Goal: Information Seeking & Learning: Learn about a topic

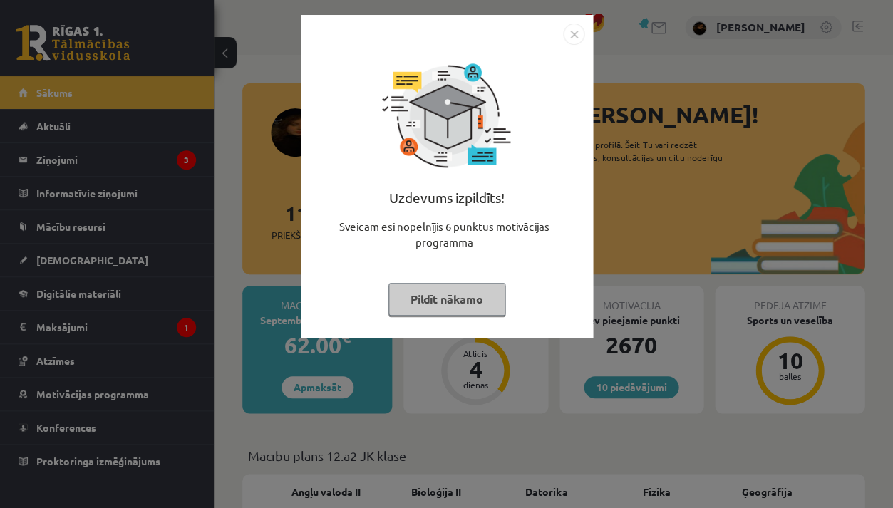
click at [456, 402] on div "Uzdevums izpildīts! Sveicam esi nopelnījis 6 punktus motivācijas programmā Pild…" at bounding box center [446, 254] width 893 height 508
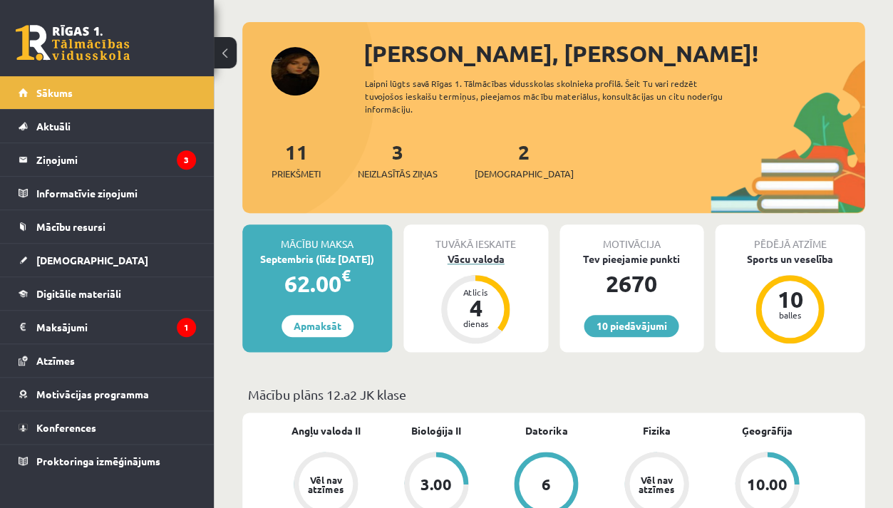
scroll to position [65, 0]
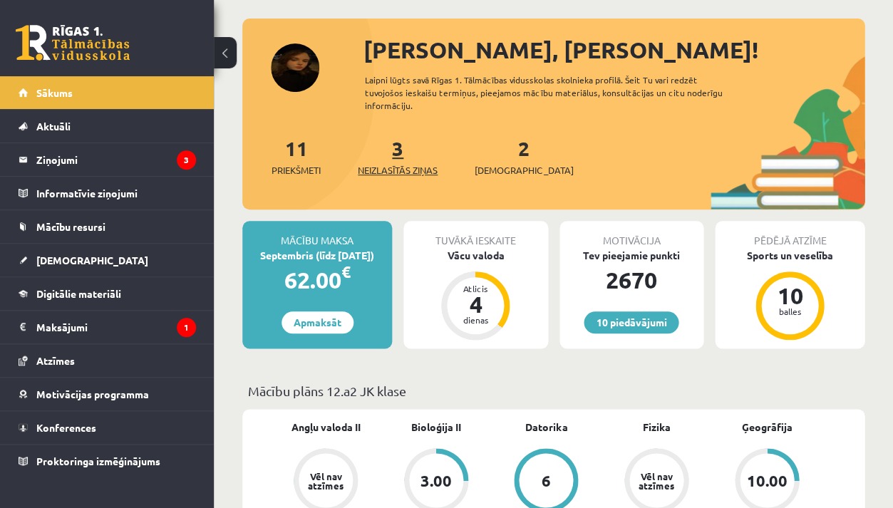
click at [400, 149] on link "3 Neizlasītās ziņas" at bounding box center [398, 156] width 80 height 42
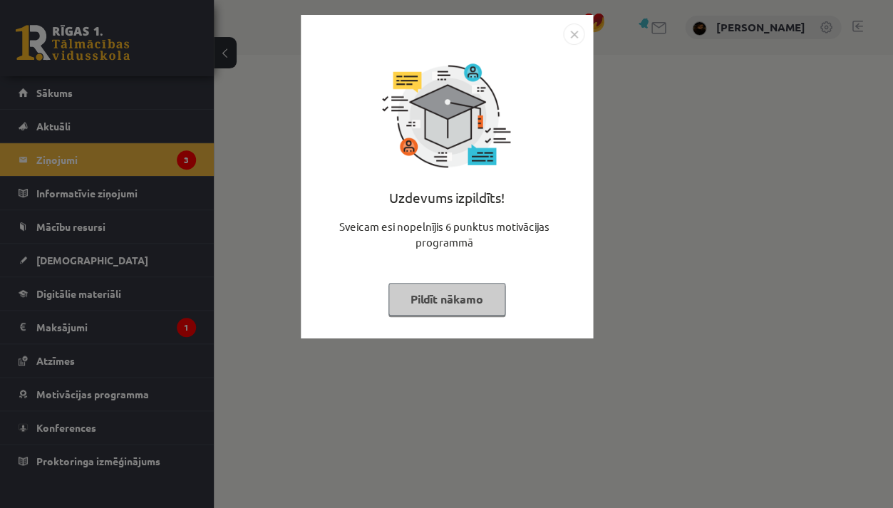
click at [334, 434] on div "Uzdevums izpildīts! Sveicam esi nopelnījis 6 punktus motivācijas programmā Pild…" at bounding box center [446, 254] width 893 height 508
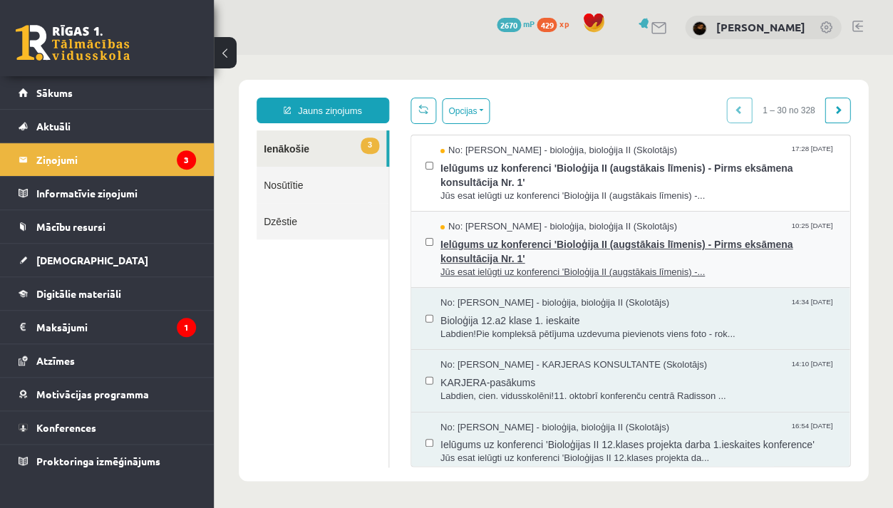
click at [499, 259] on span "Ielūgums uz konferenci 'Bioloģija II (augstākais līmenis) - Pirms eksāmena kons…" at bounding box center [638, 250] width 395 height 32
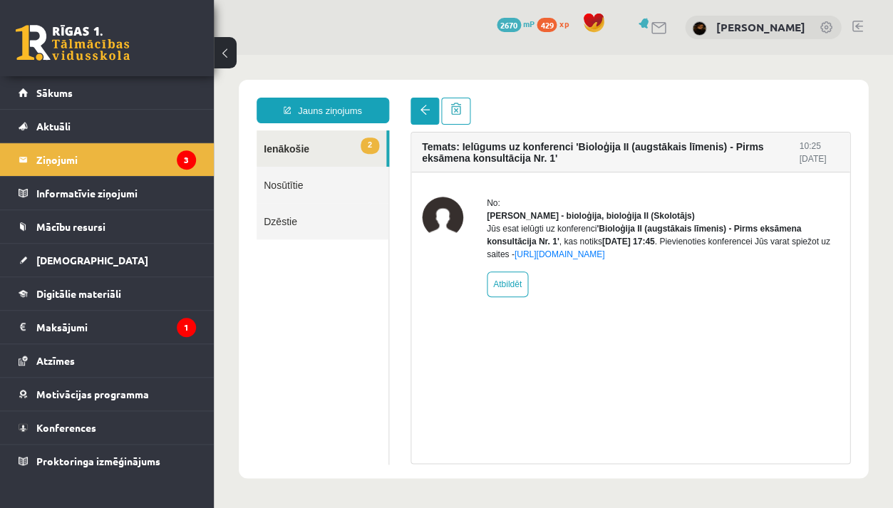
click at [428, 113] on span at bounding box center [425, 110] width 10 height 10
click at [420, 108] on span at bounding box center [425, 110] width 10 height 10
click at [417, 116] on link at bounding box center [425, 111] width 29 height 27
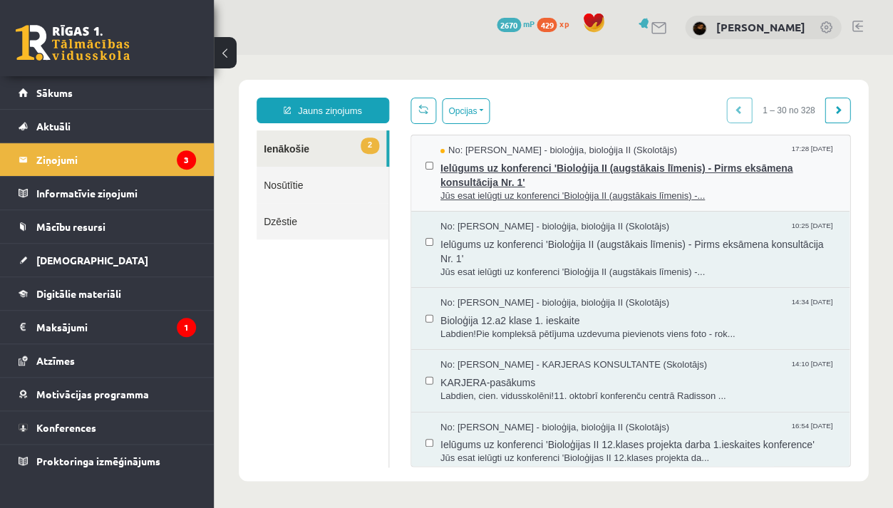
click at [469, 170] on span "Ielūgums uz konferenci 'Bioloģija II (augstākais līmenis) - Pirms eksāmena kons…" at bounding box center [638, 174] width 395 height 32
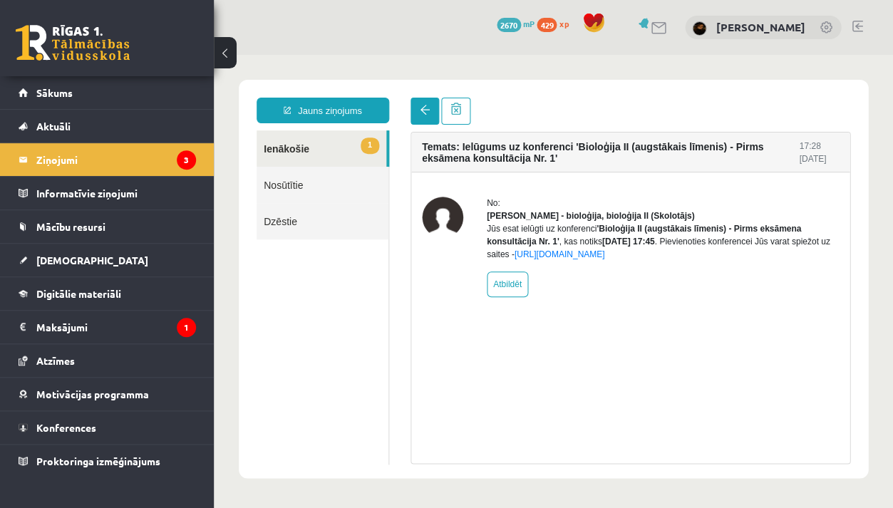
click at [423, 112] on span at bounding box center [425, 110] width 10 height 10
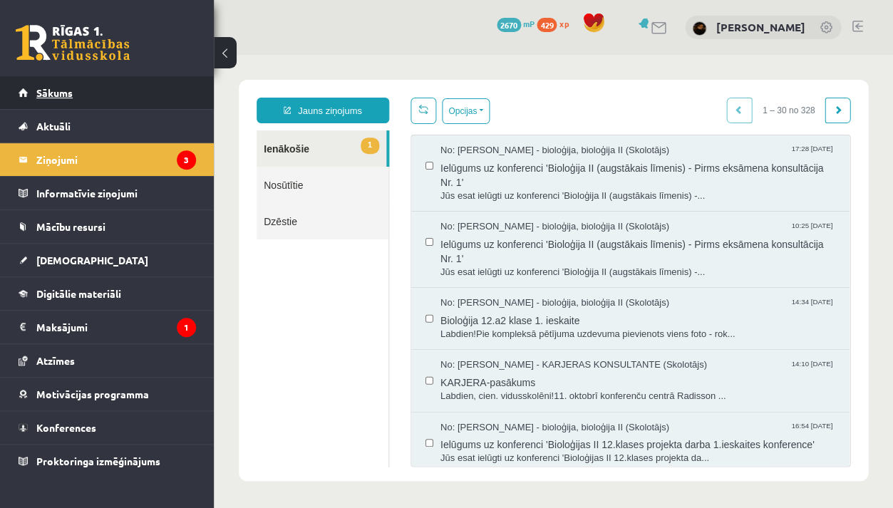
click at [160, 87] on link "Sākums" at bounding box center [108, 92] width 178 height 33
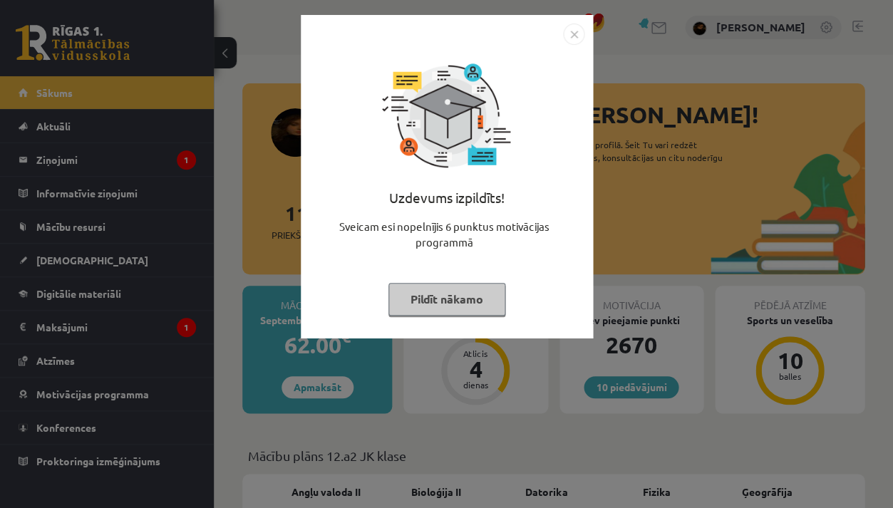
click at [250, 275] on div "Uzdevums izpildīts! Sveicam esi nopelnījis 6 punktus motivācijas programmā Pild…" at bounding box center [446, 254] width 893 height 508
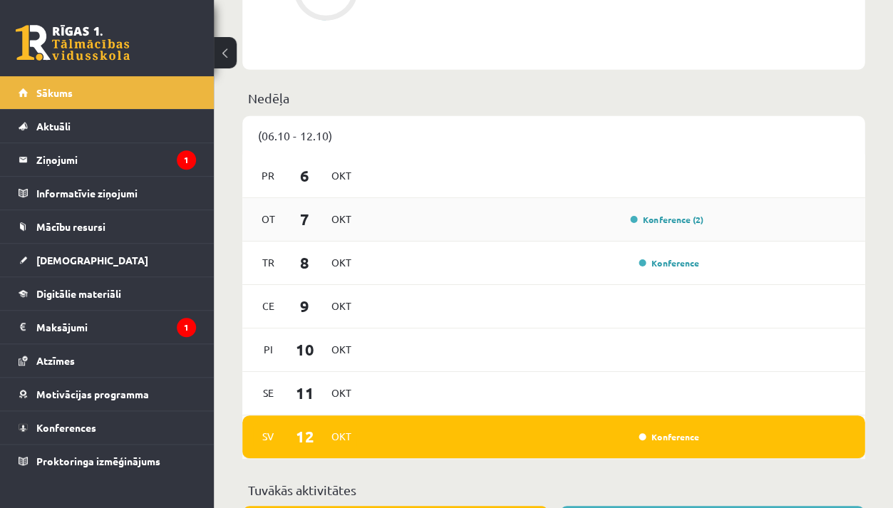
scroll to position [831, 0]
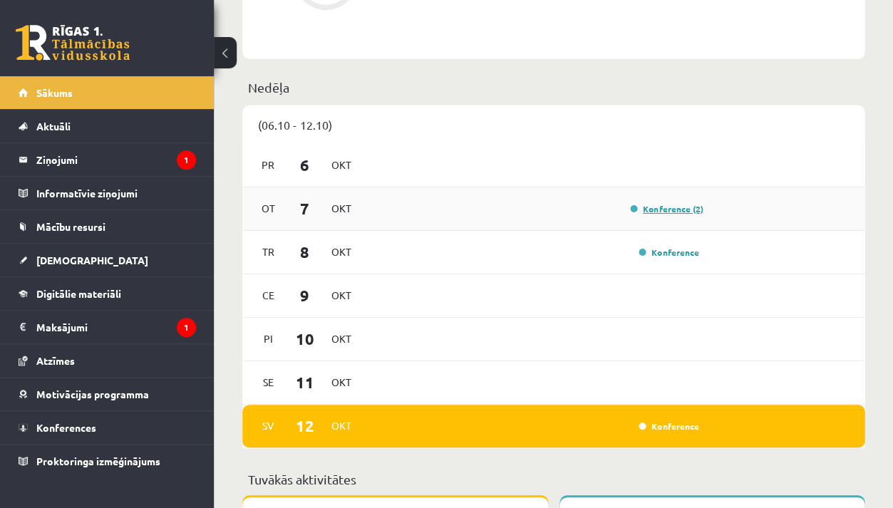
click at [663, 209] on link "Konference (2)" at bounding box center [666, 208] width 73 height 11
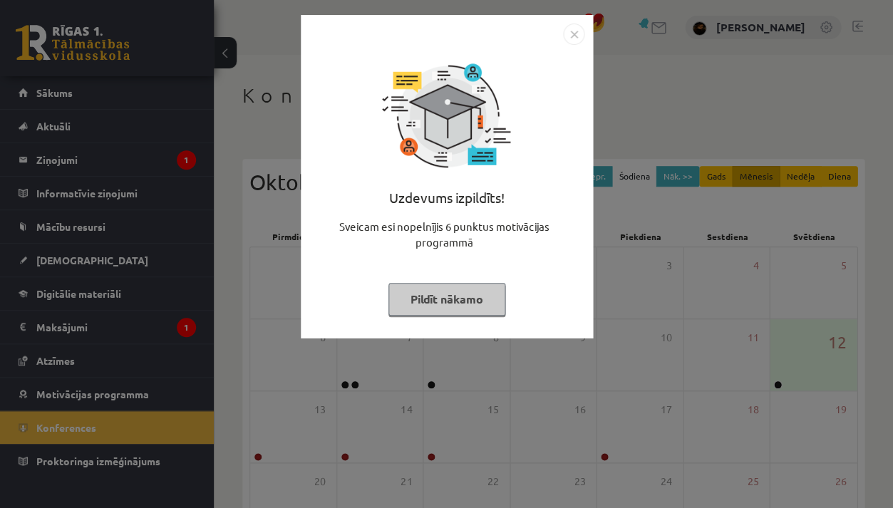
click at [615, 304] on div "Uzdevums izpildīts! Sveicam esi nopelnījis 6 punktus motivācijas programmā Pild…" at bounding box center [446, 254] width 893 height 508
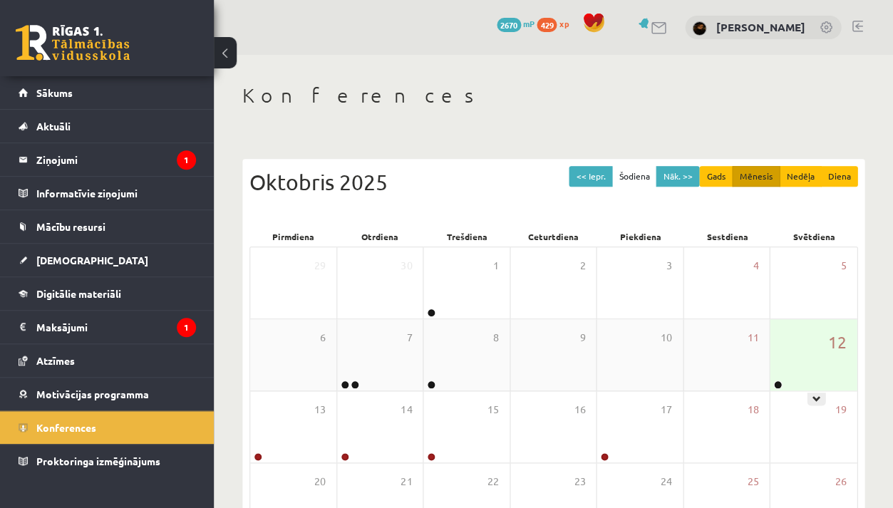
click at [830, 355] on div "12" at bounding box center [813, 354] width 87 height 71
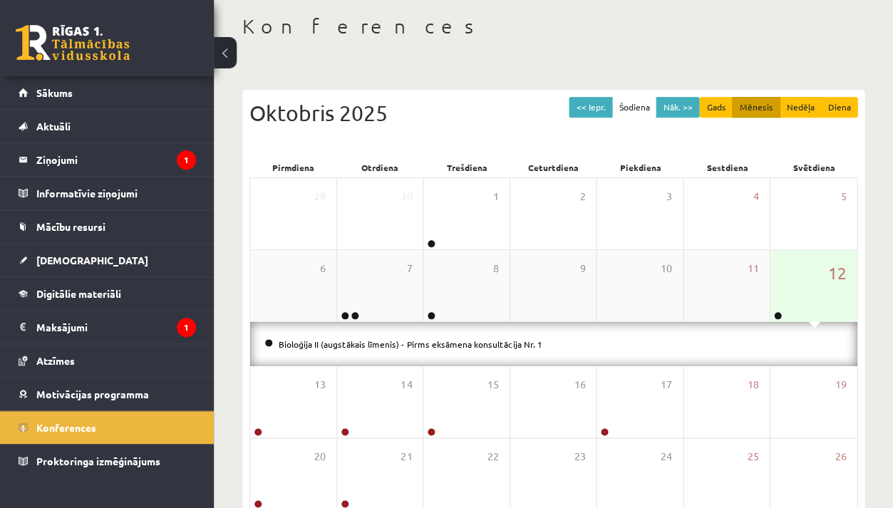
scroll to position [78, 0]
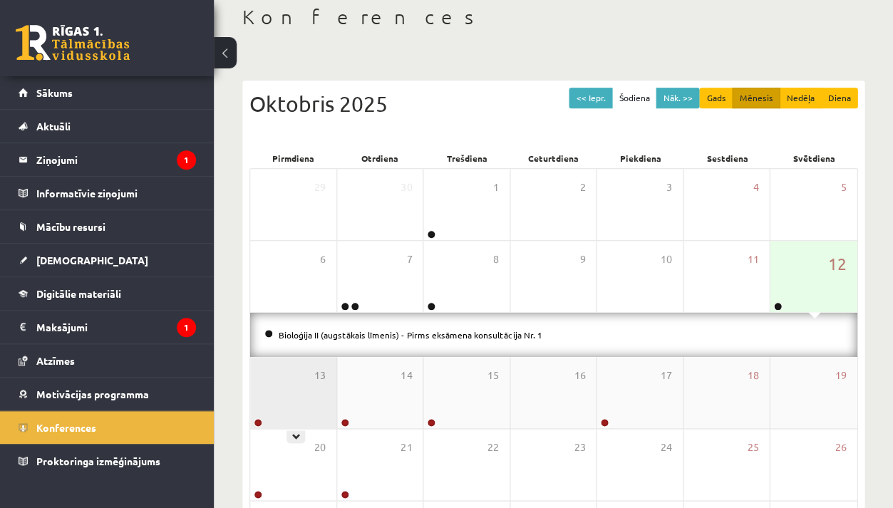
click at [293, 379] on div "13" at bounding box center [293, 392] width 86 height 71
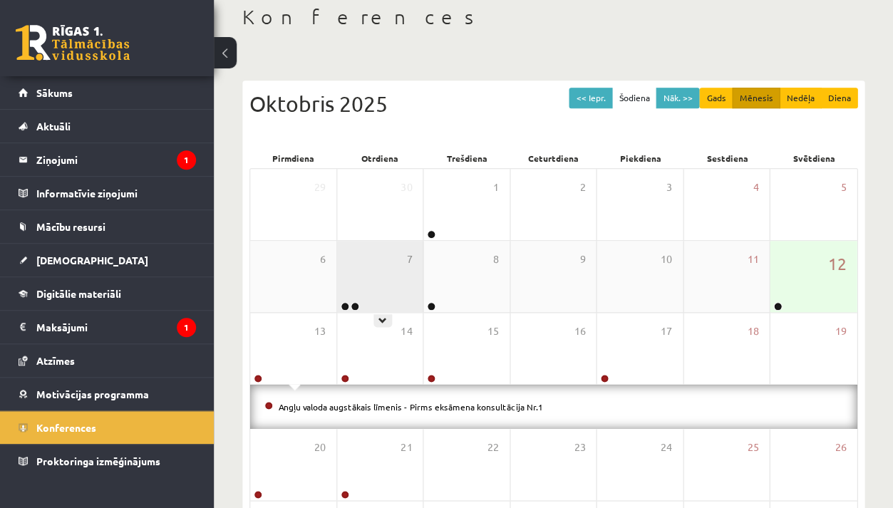
click at [374, 304] on div "7" at bounding box center [380, 276] width 86 height 71
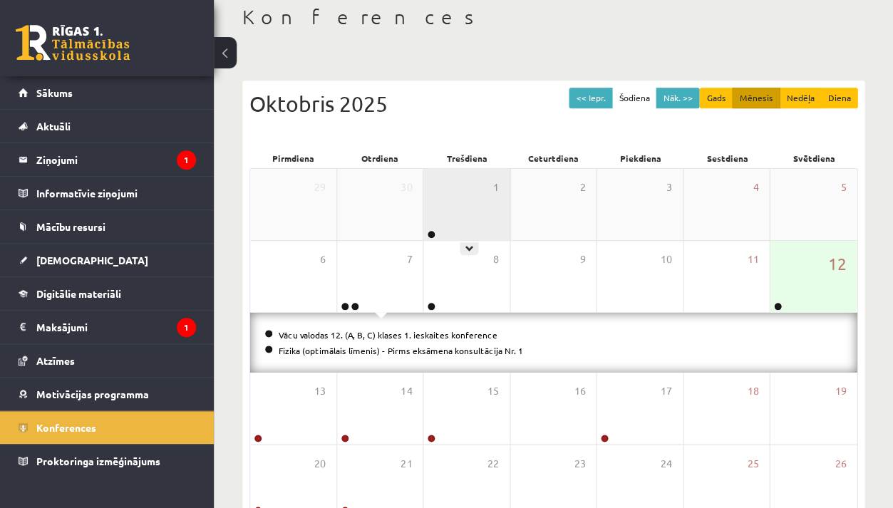
click at [453, 225] on div "1" at bounding box center [466, 204] width 86 height 71
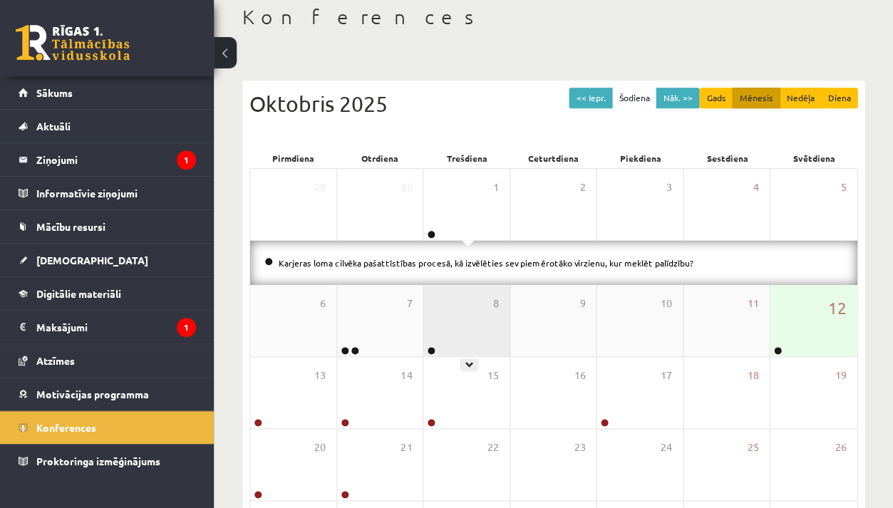
click at [458, 321] on div "8" at bounding box center [466, 320] width 86 height 71
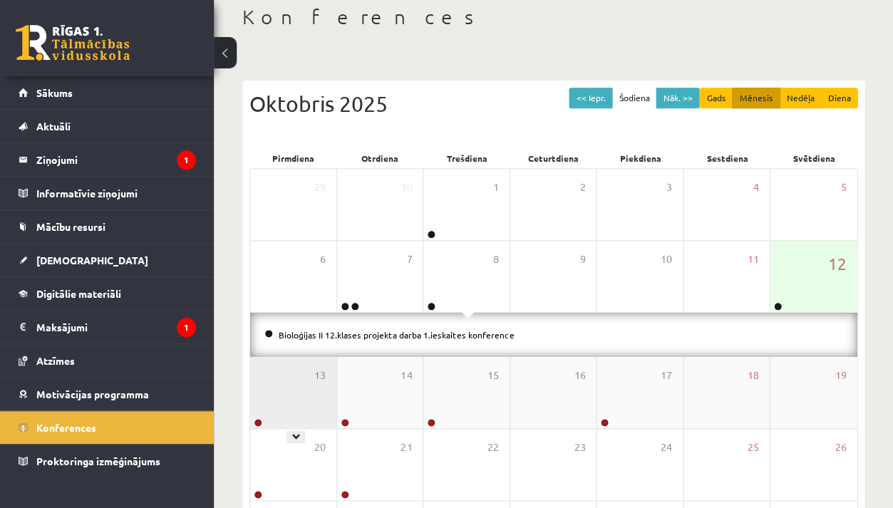
click at [272, 394] on div "13" at bounding box center [293, 392] width 86 height 71
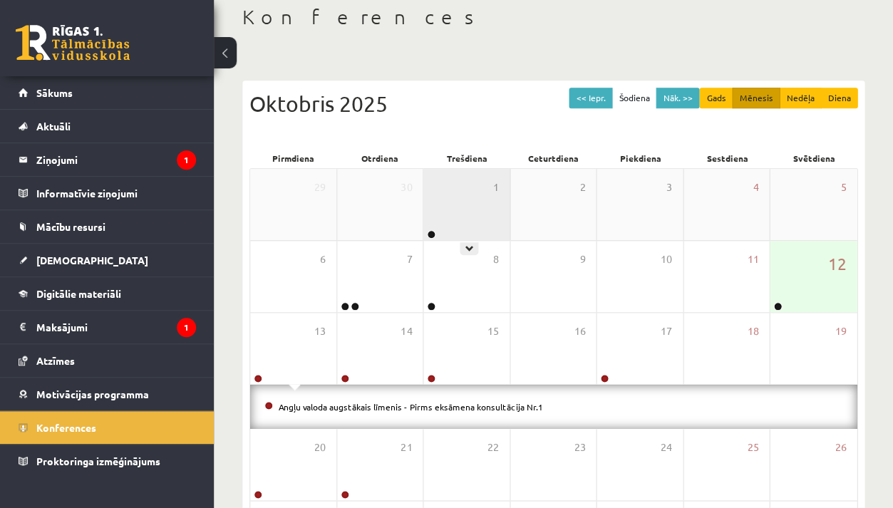
click at [458, 185] on div "1" at bounding box center [466, 204] width 86 height 71
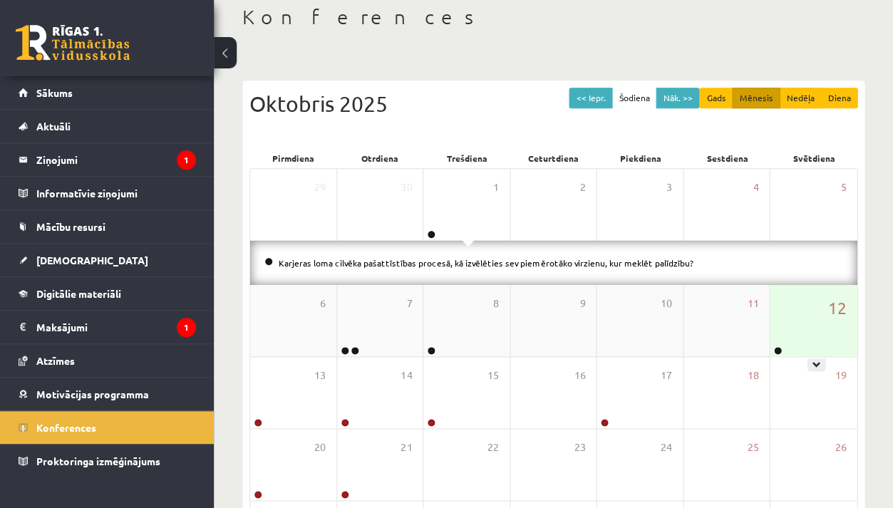
click at [826, 339] on div "12" at bounding box center [813, 320] width 87 height 71
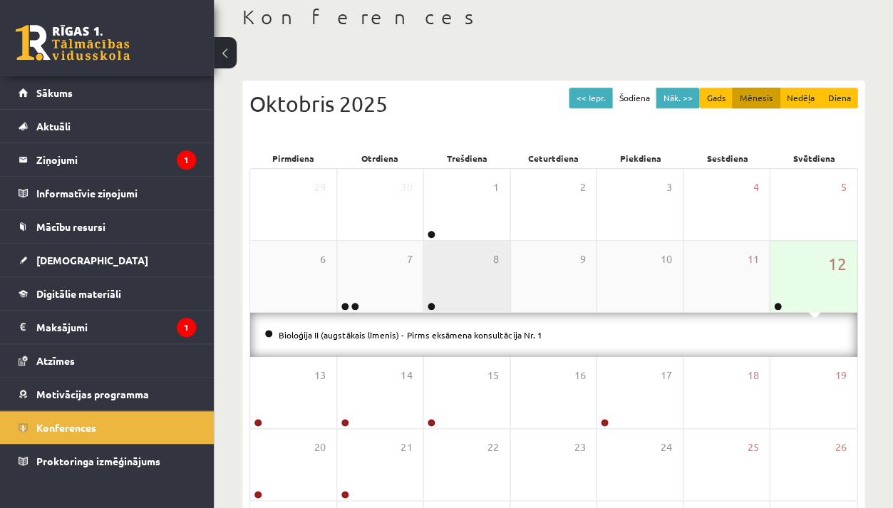
click at [470, 290] on div "8" at bounding box center [466, 276] width 86 height 71
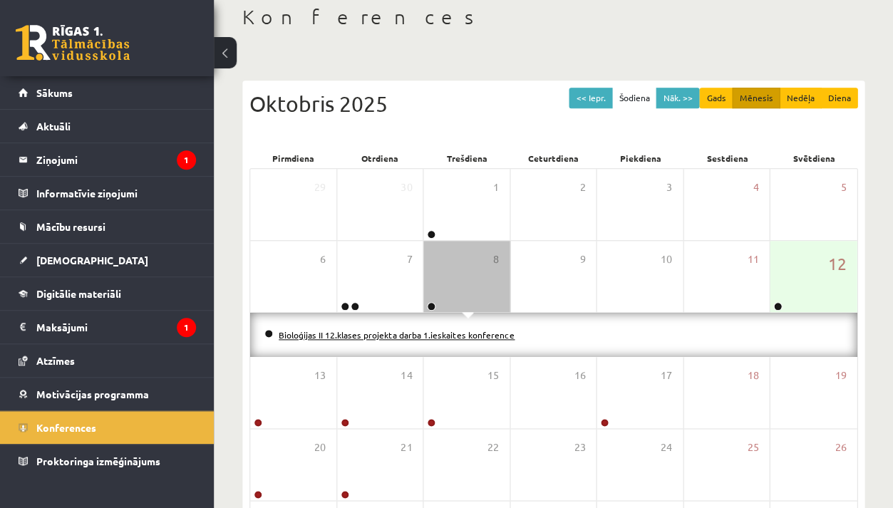
click at [349, 331] on link "Bioloģijas II 12.klases projekta darba 1.ieskaites konference" at bounding box center [397, 334] width 236 height 11
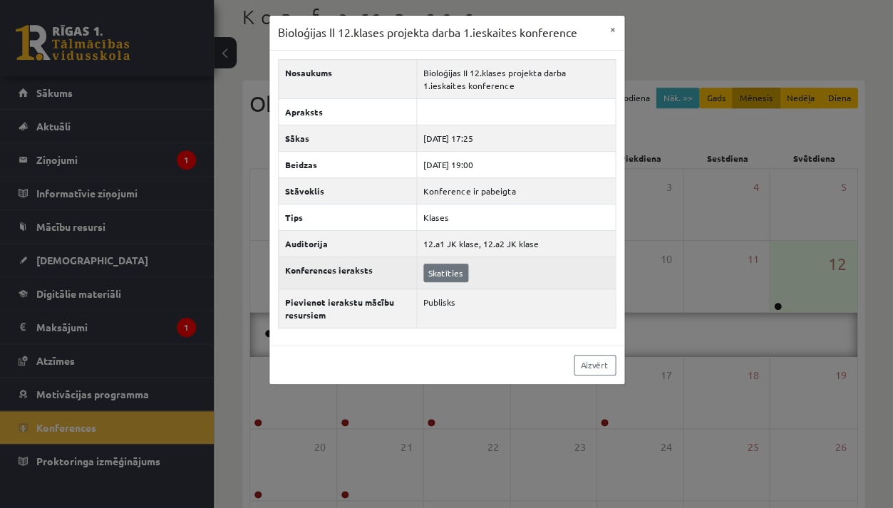
click at [436, 266] on link "Skatīties" at bounding box center [445, 273] width 45 height 19
